Goal: Find specific page/section: Find specific page/section

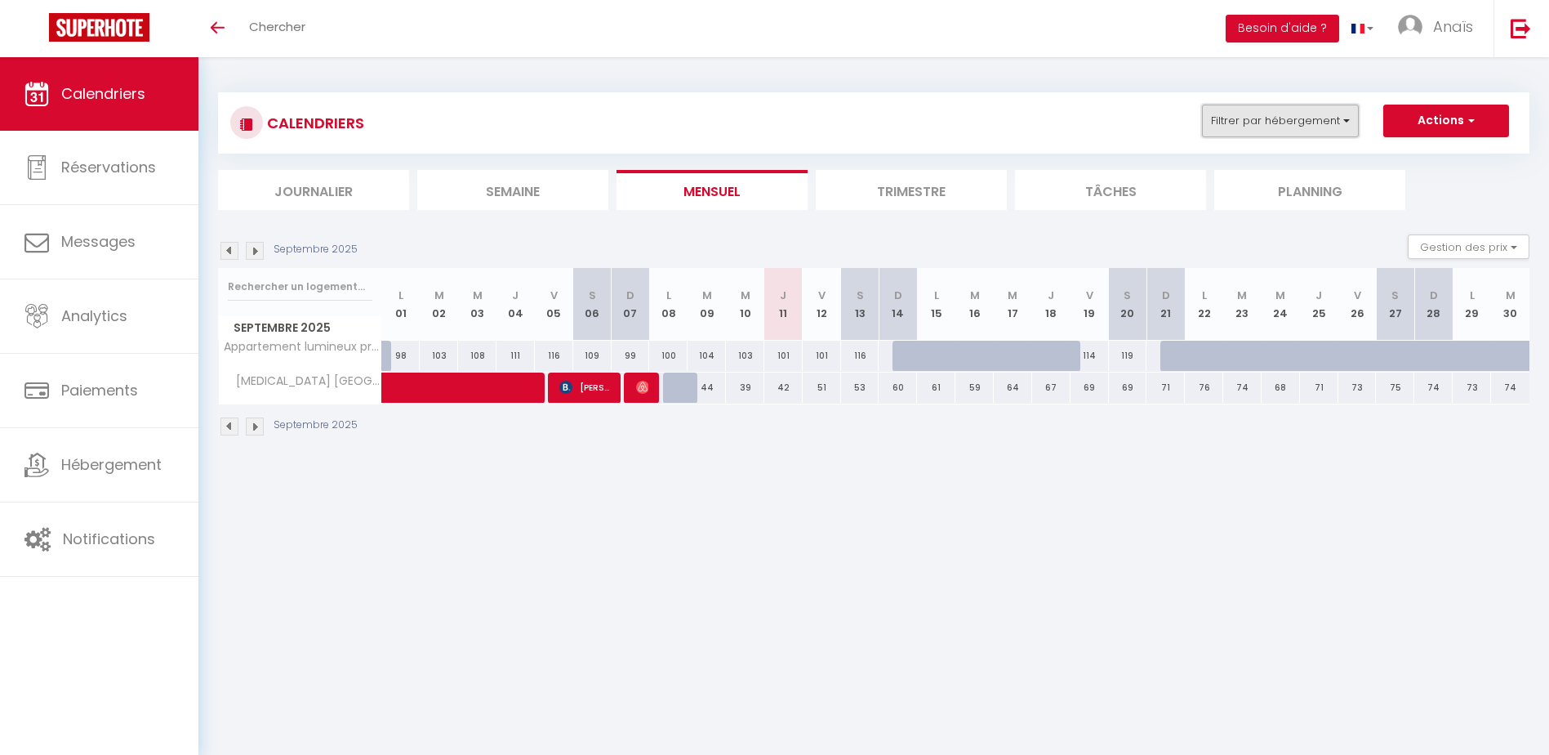
click at [1238, 122] on button "Filtrer par hébergement" at bounding box center [1280, 121] width 157 height 33
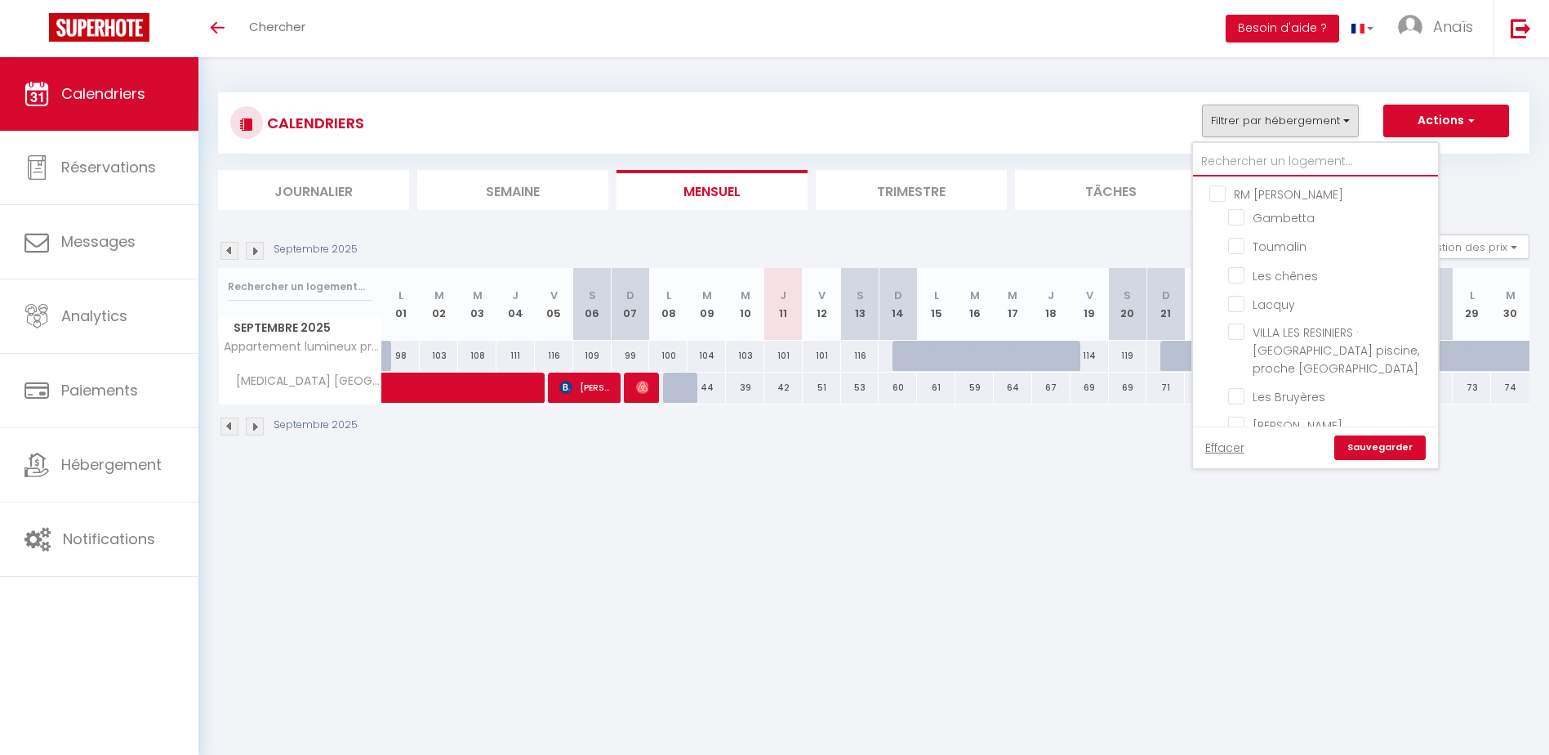
click at [1236, 159] on input "text" at bounding box center [1315, 161] width 245 height 29
type input "l"
checkbox input "false"
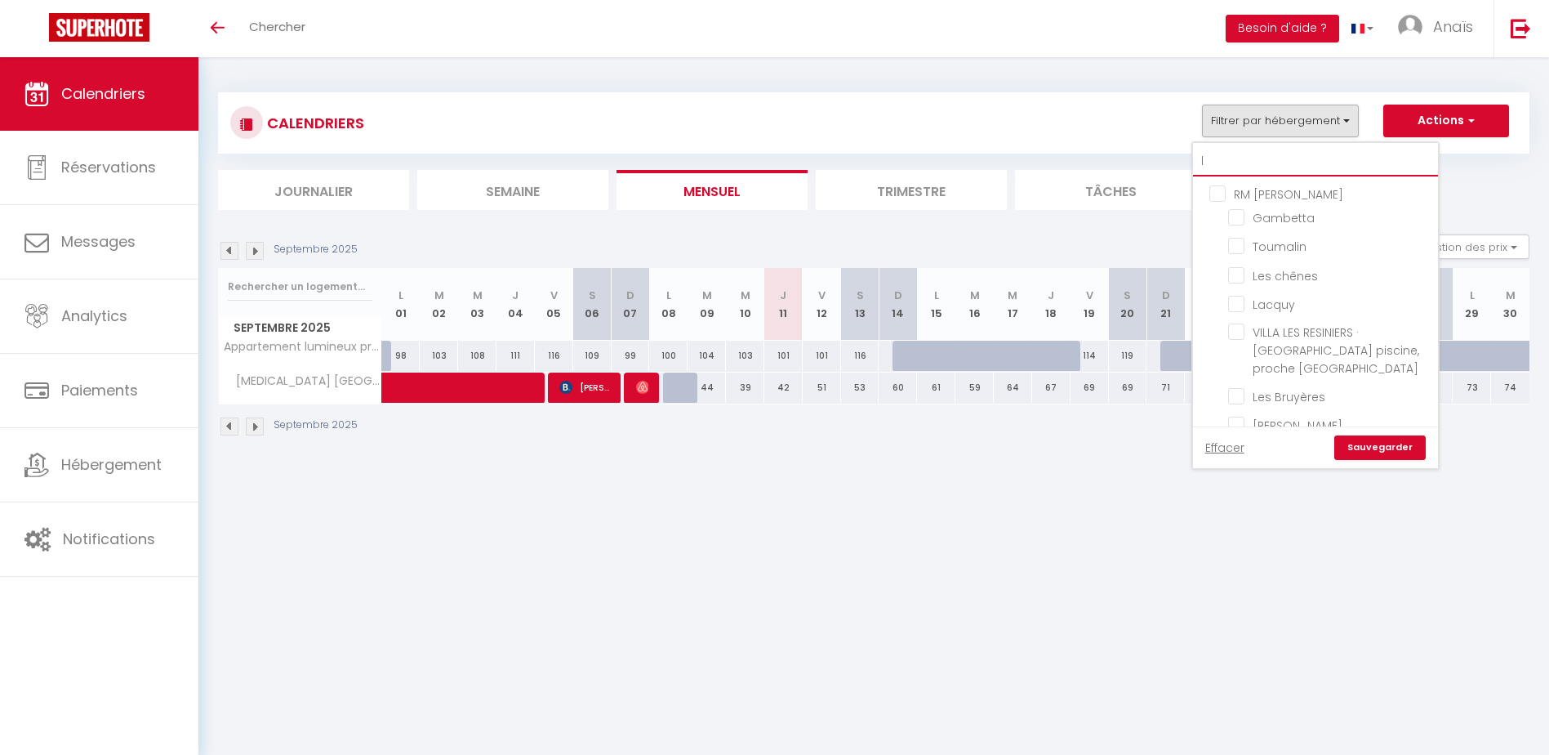
checkbox input "false"
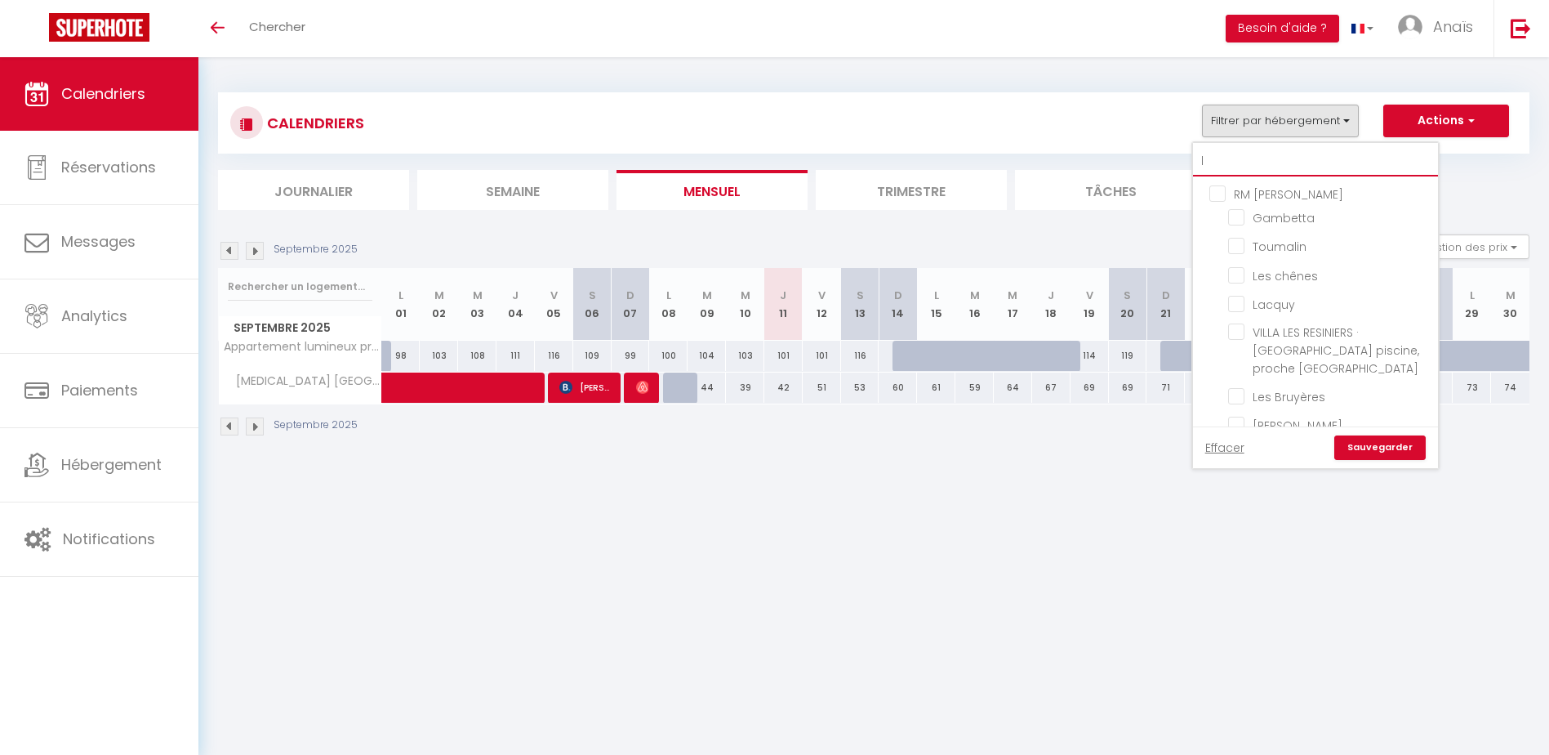
checkbox input "false"
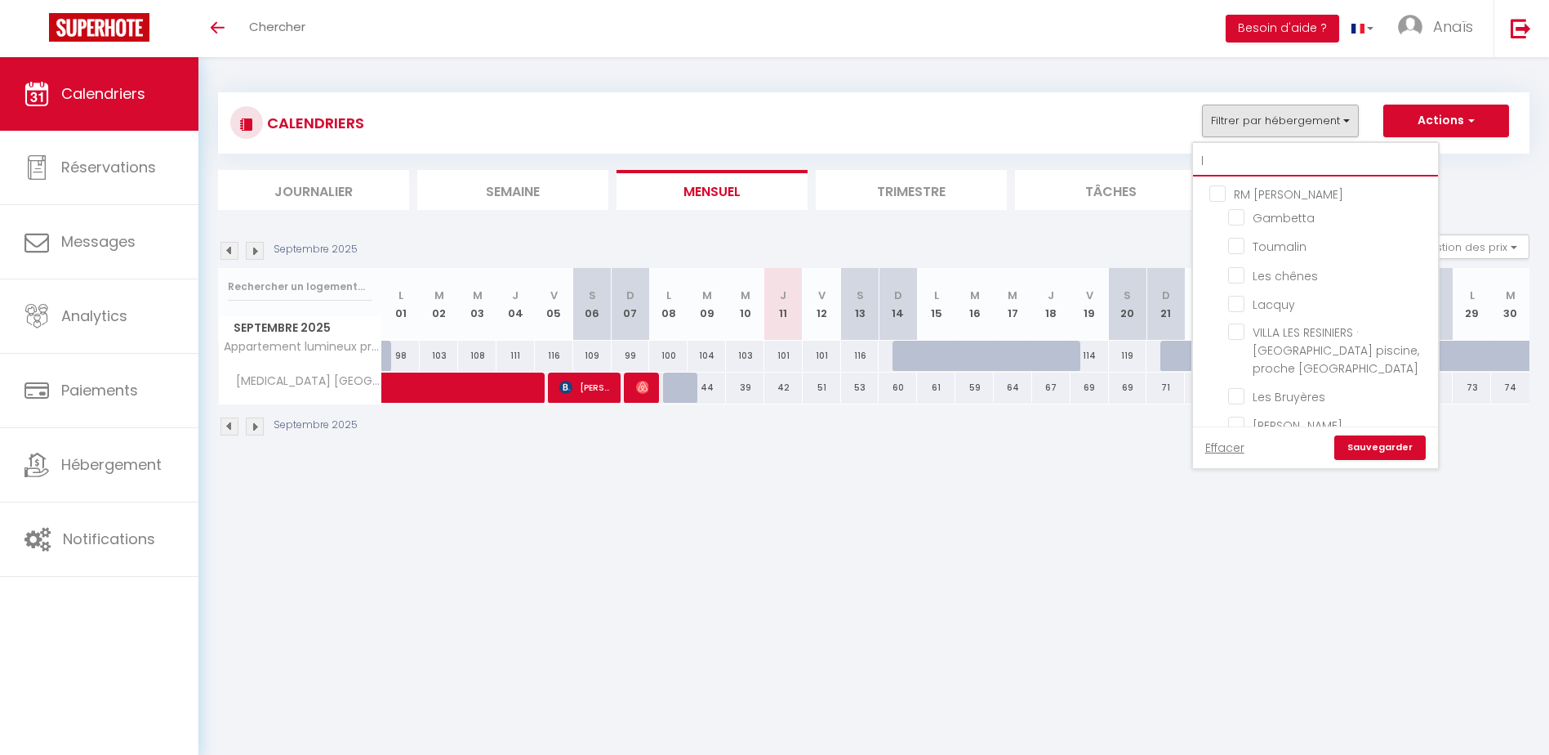
checkbox input "false"
type input "lu"
checkbox input "false"
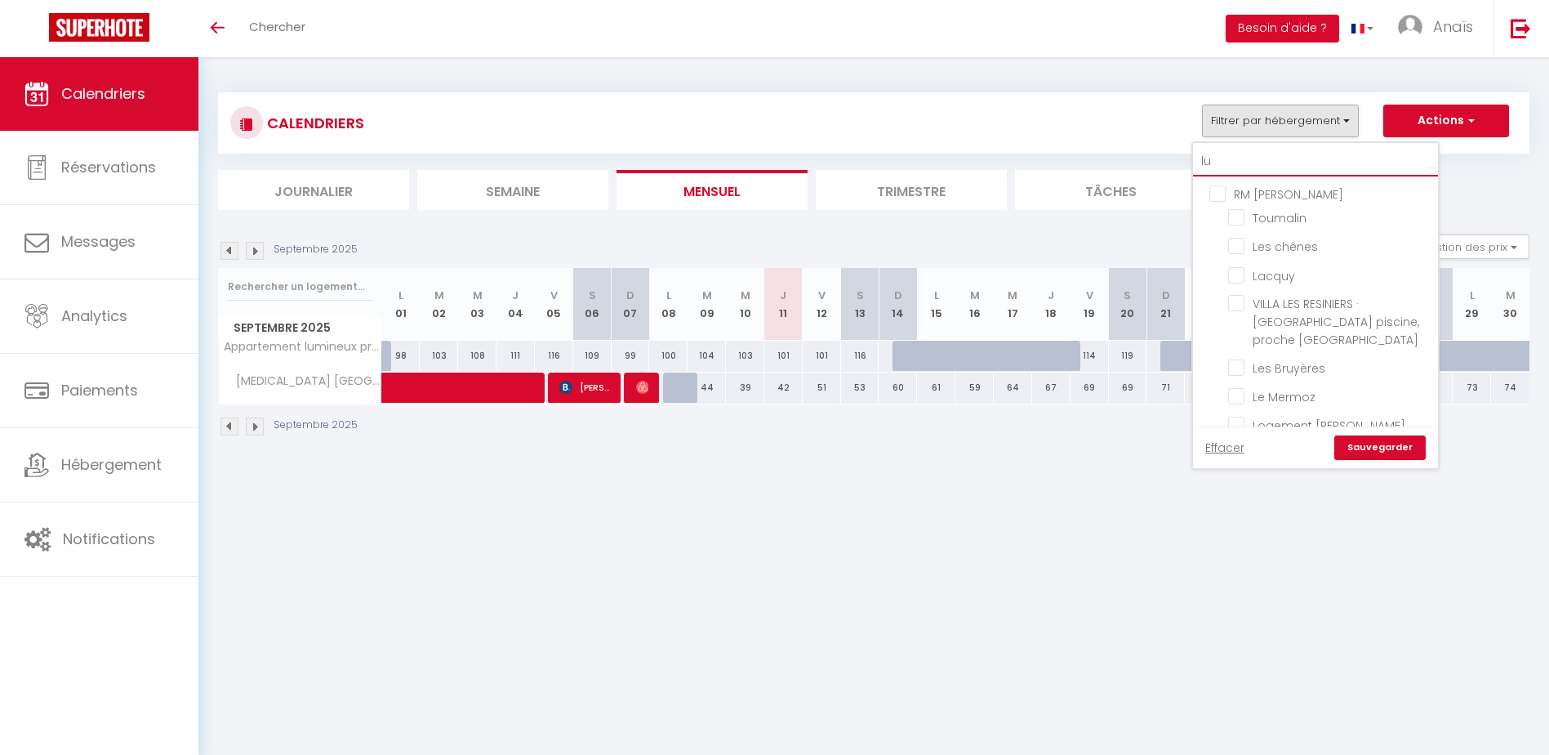
checkbox input "false"
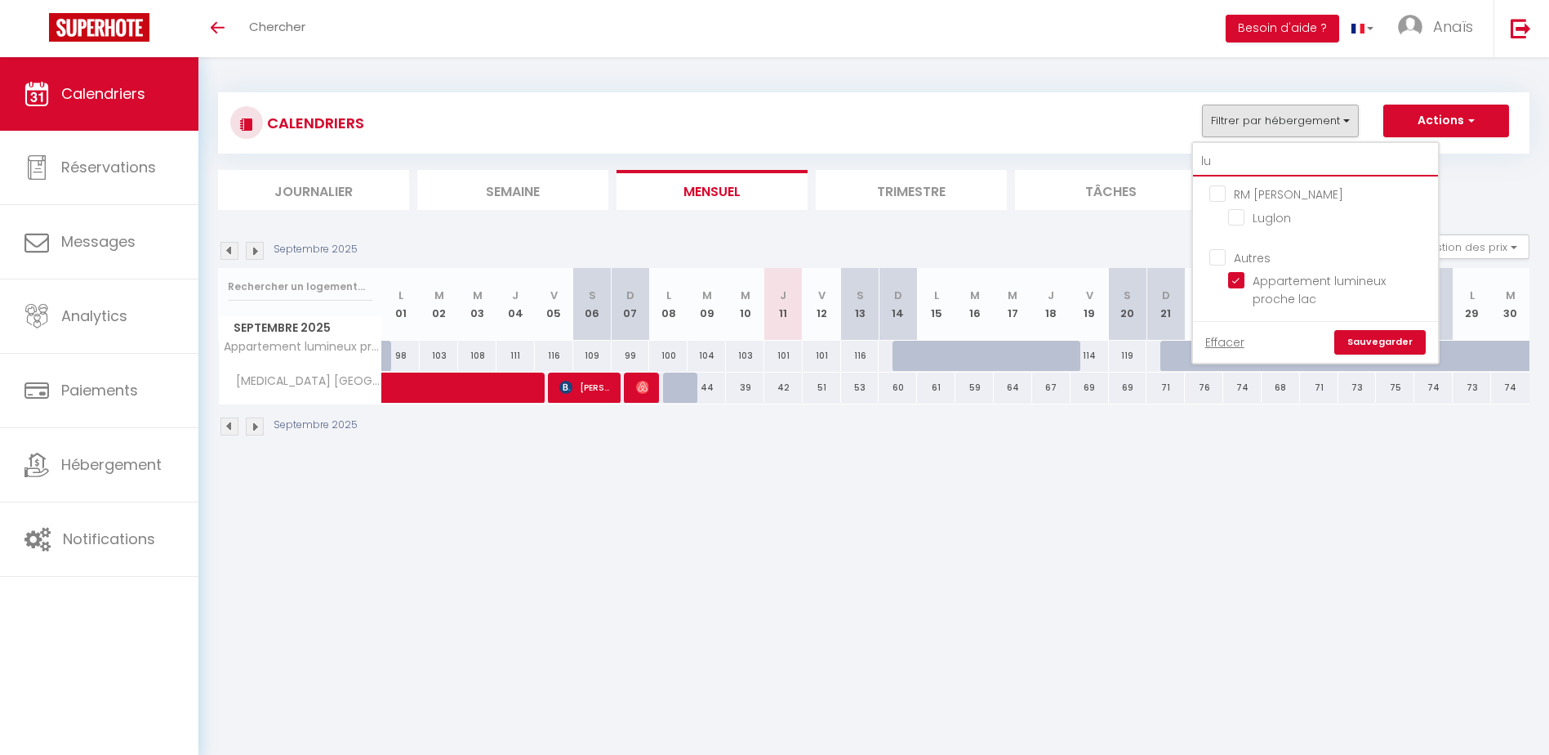
type input "lug"
checkbox input "false"
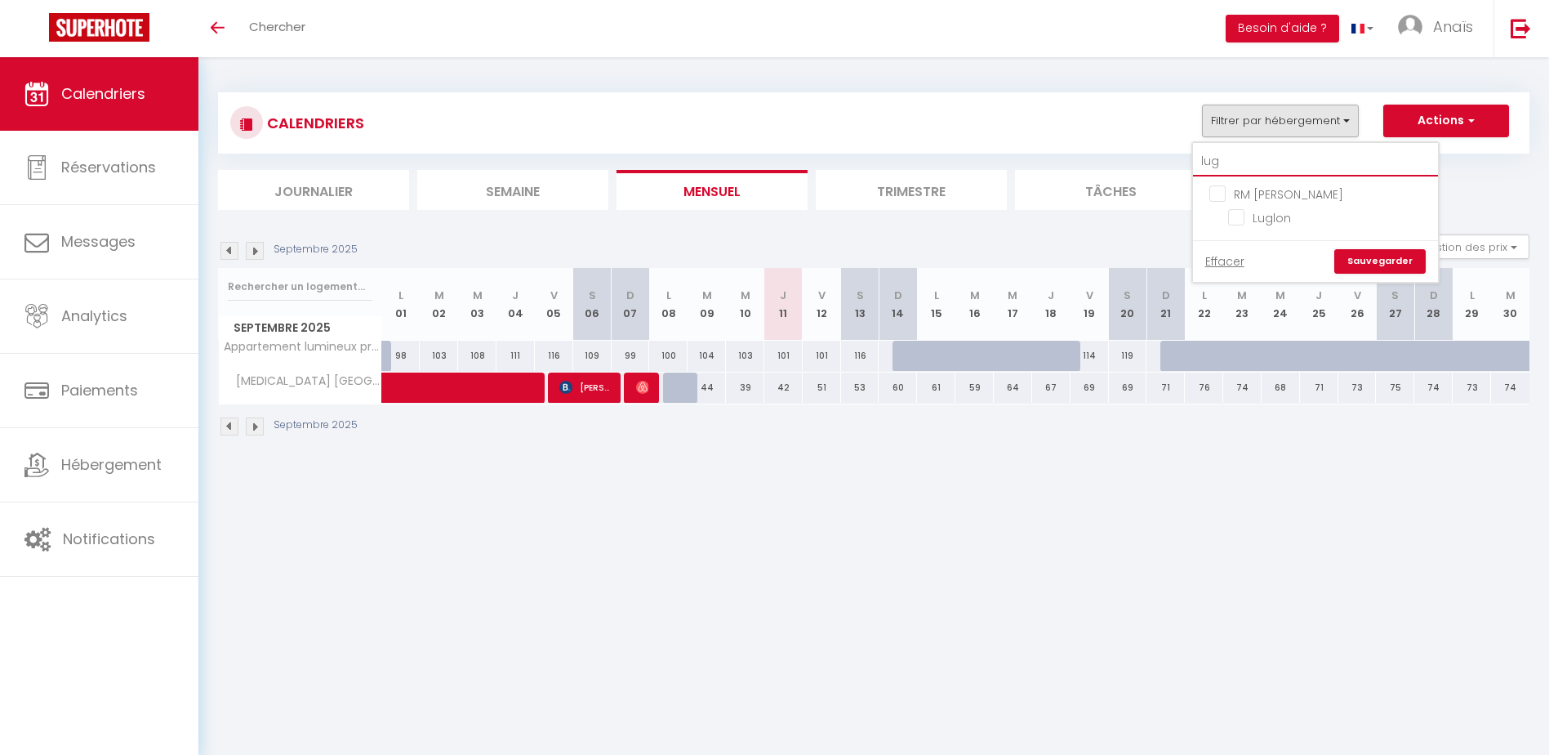
type input "lugl"
checkbox input "false"
type input "luglo"
checkbox input "false"
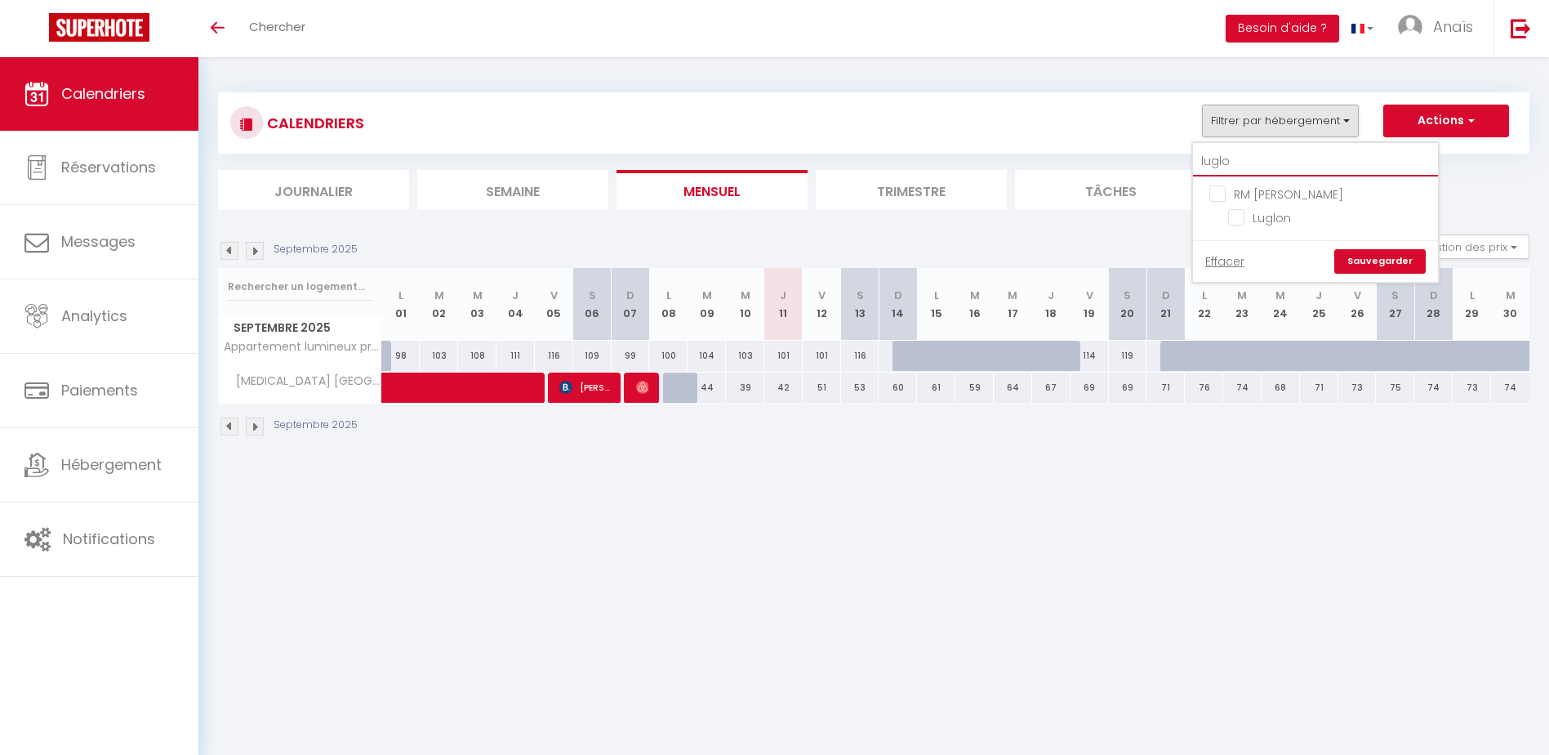
checkbox input "false"
type input "luglon"
checkbox input "false"
type input "luglon"
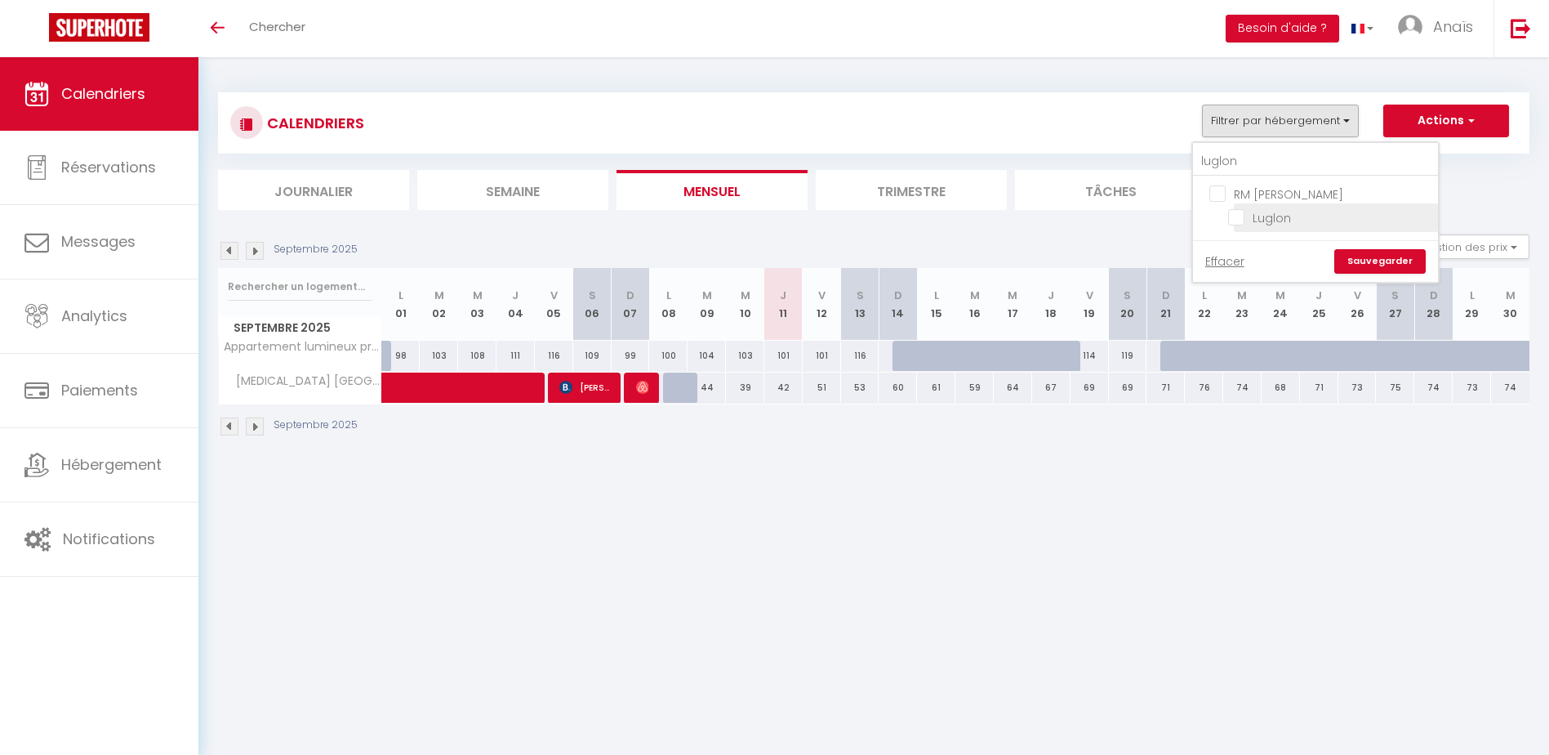
click at [1251, 216] on input "Luglon" at bounding box center [1330, 216] width 204 height 16
checkbox input "true"
click at [1381, 263] on link "Sauvegarder" at bounding box center [1379, 261] width 91 height 24
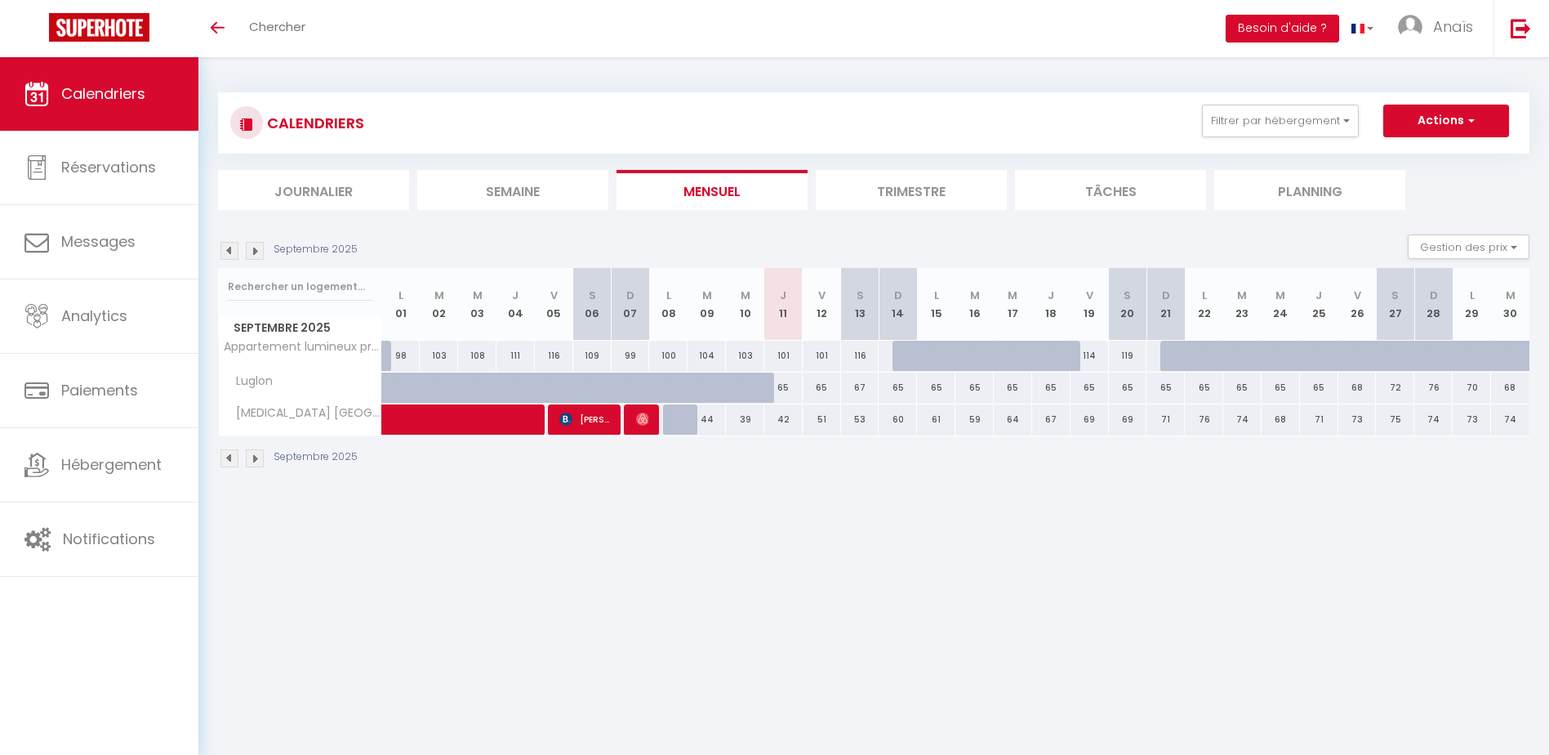
click at [225, 247] on img at bounding box center [229, 251] width 18 height 18
